Goal: Check status

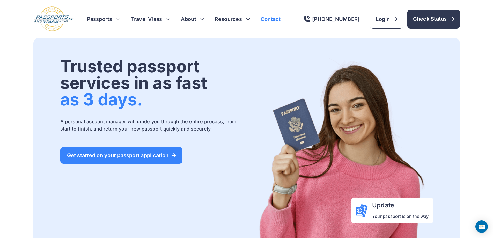
click at [271, 20] on link "Contact" at bounding box center [271, 19] width 20 height 7
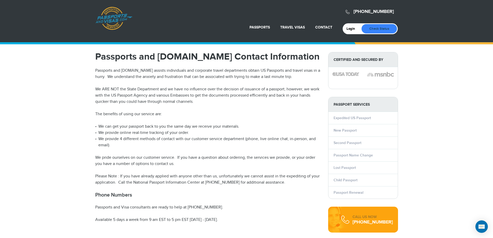
click at [381, 29] on link "Check Status" at bounding box center [379, 28] width 35 height 9
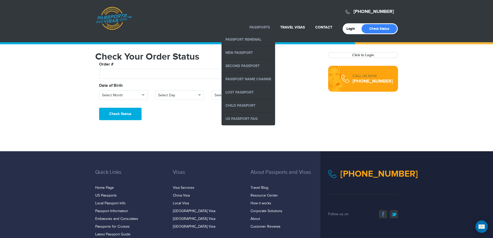
click at [263, 27] on link "Passports" at bounding box center [260, 27] width 20 height 4
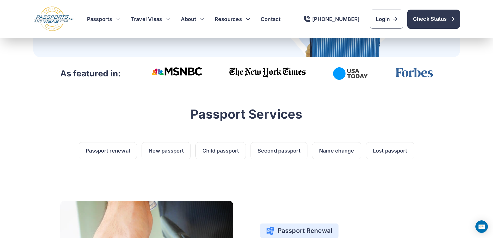
scroll to position [155, 0]
